Goal: Information Seeking & Learning: Learn about a topic

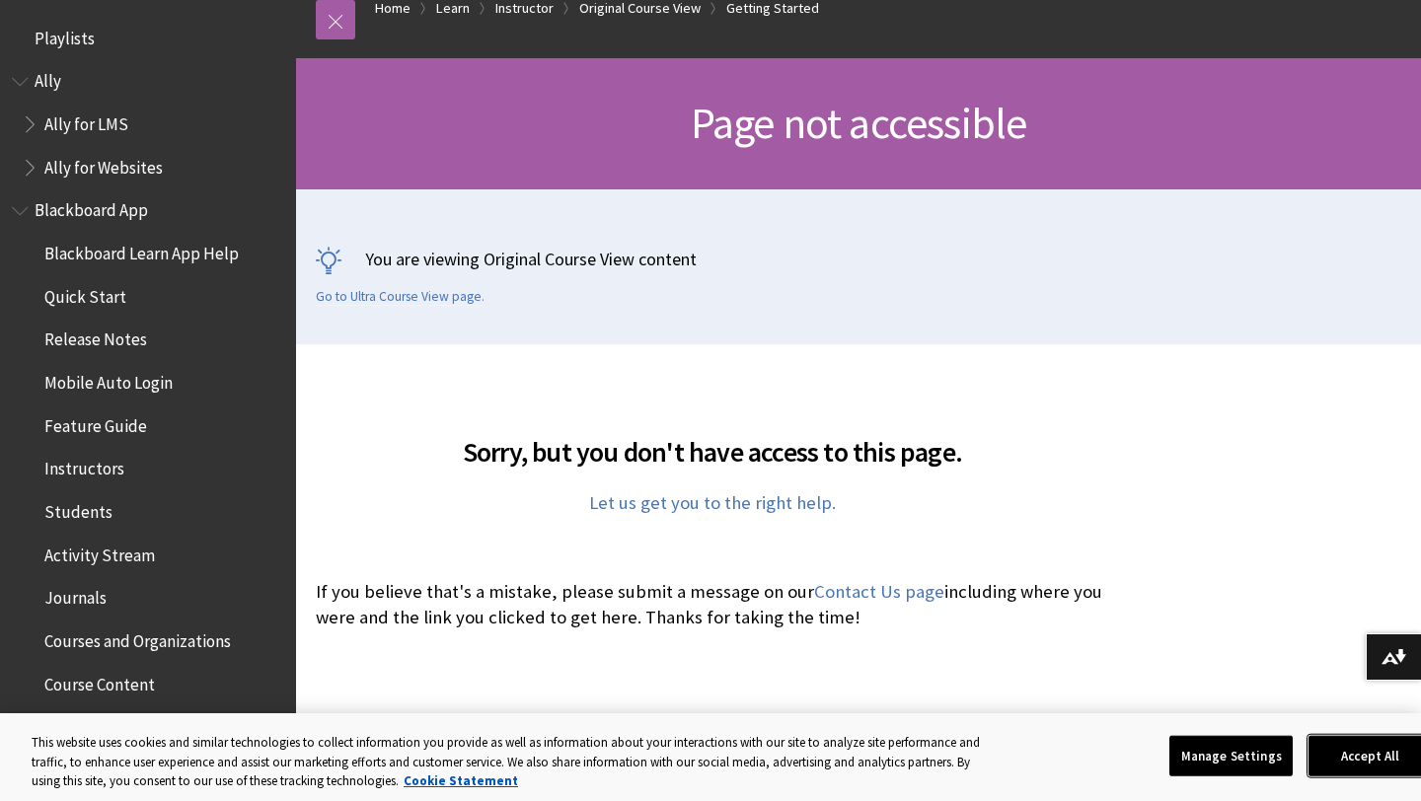
click at [1358, 755] on button "Accept All" at bounding box center [1369, 755] width 123 height 41
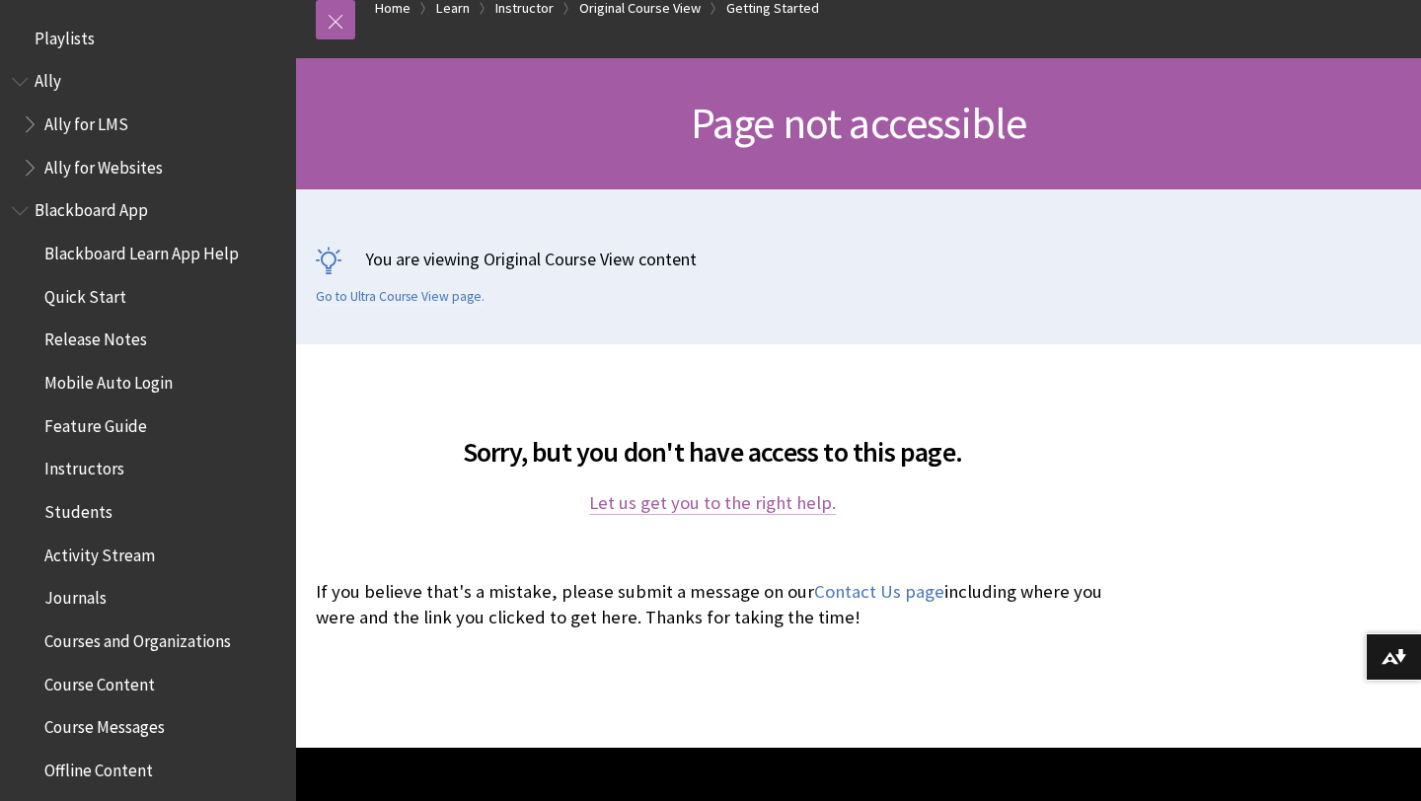
click at [774, 504] on link "Let us get you to the right help." at bounding box center [712, 503] width 247 height 24
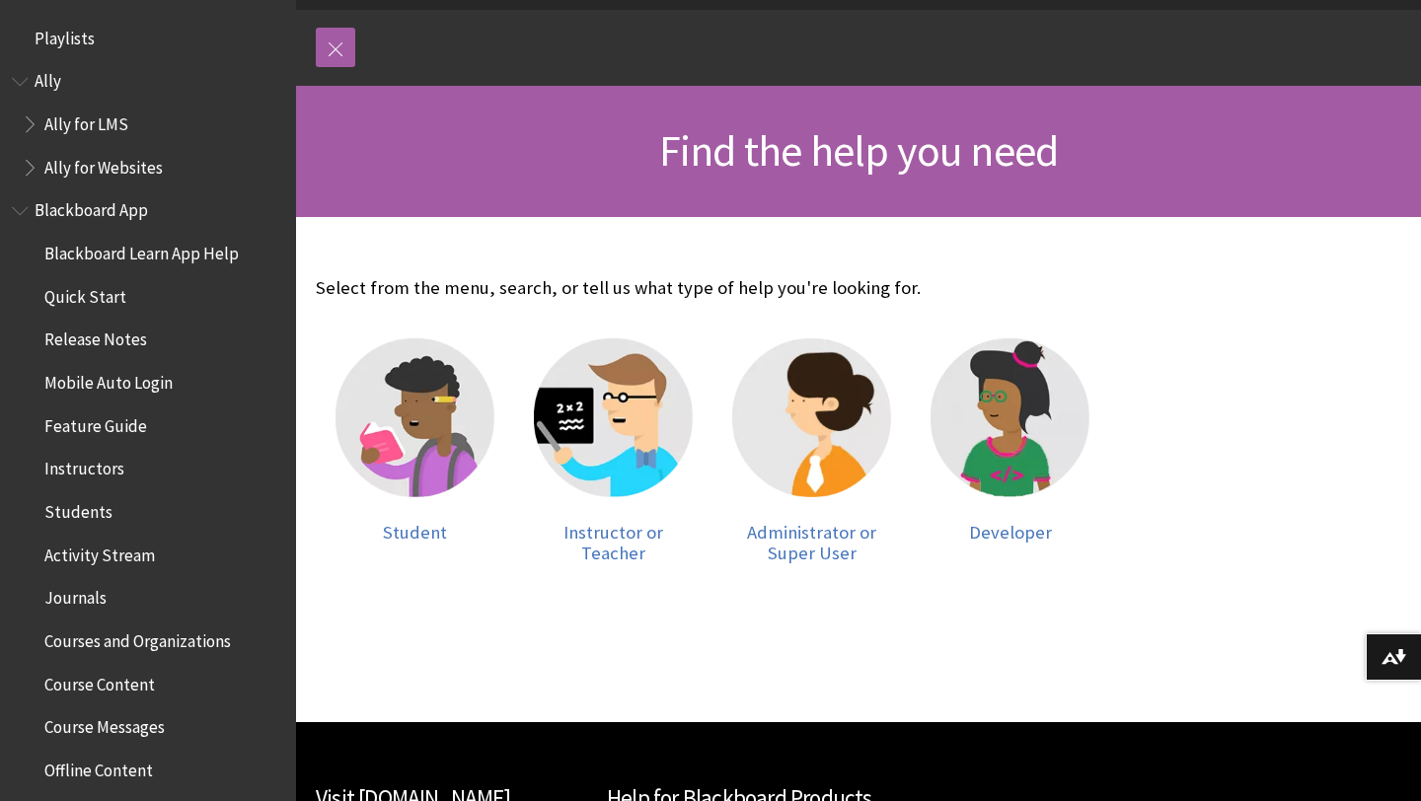
scroll to position [202, 0]
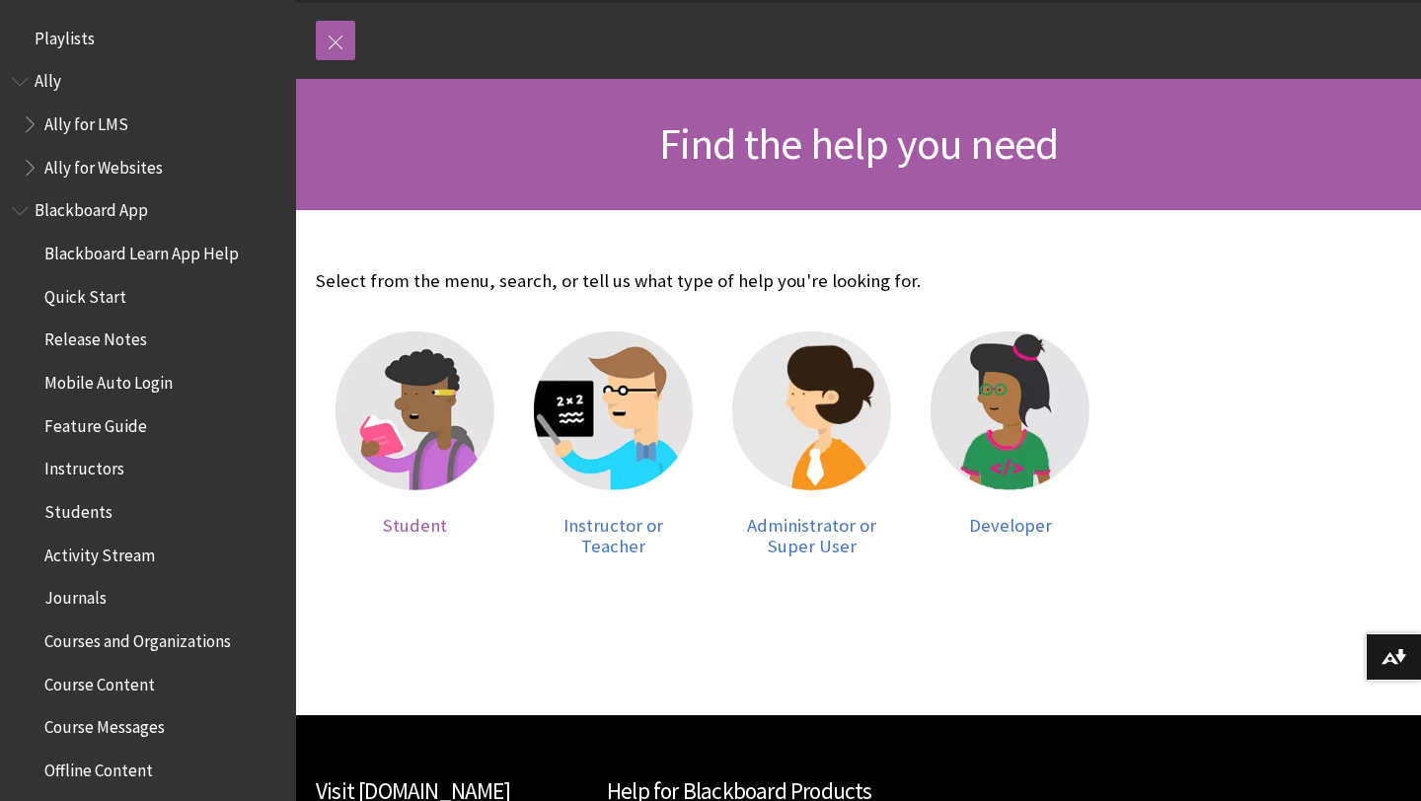
click at [408, 514] on span "Student" at bounding box center [415, 525] width 64 height 23
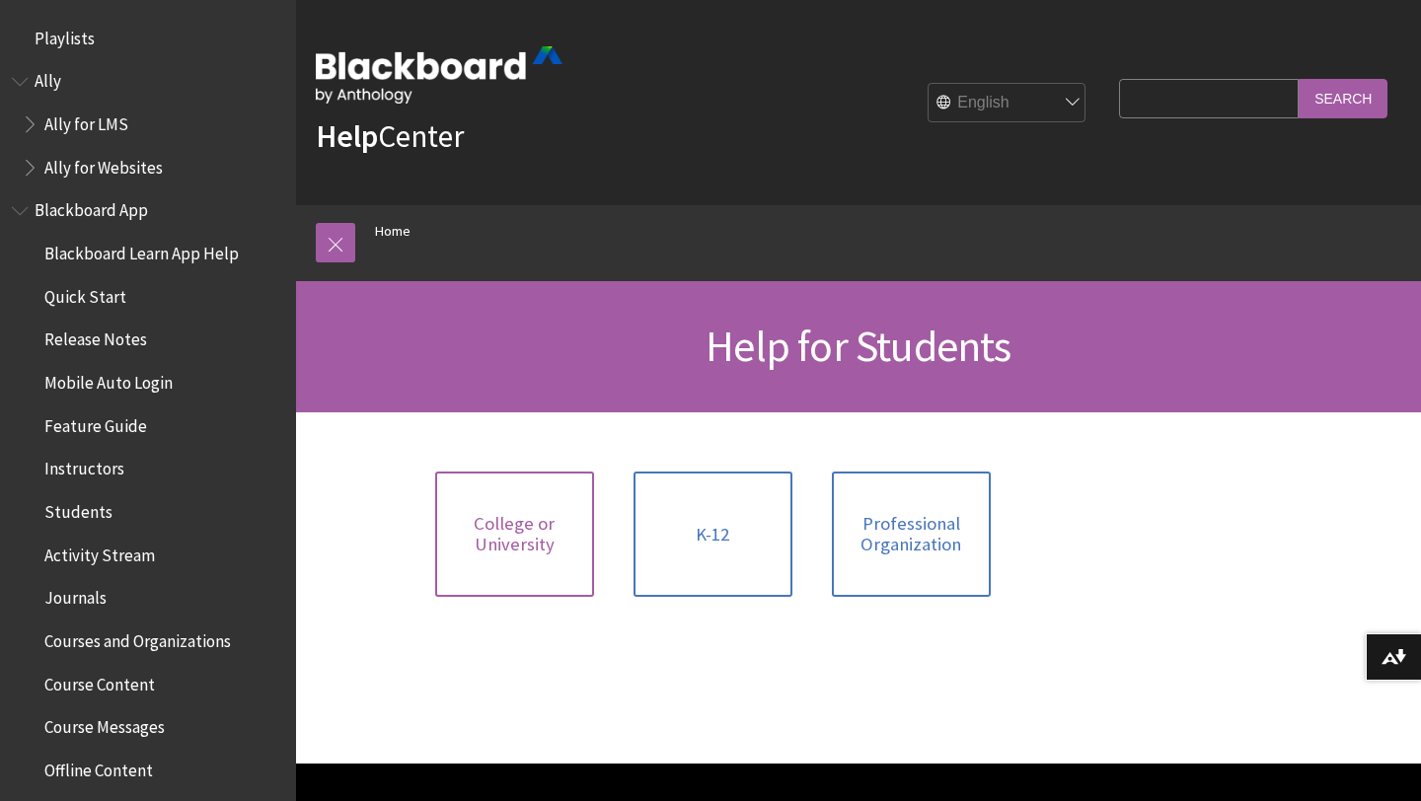
click at [499, 528] on span "College or University" at bounding box center [514, 534] width 135 height 42
